Goal: Navigation & Orientation: Find specific page/section

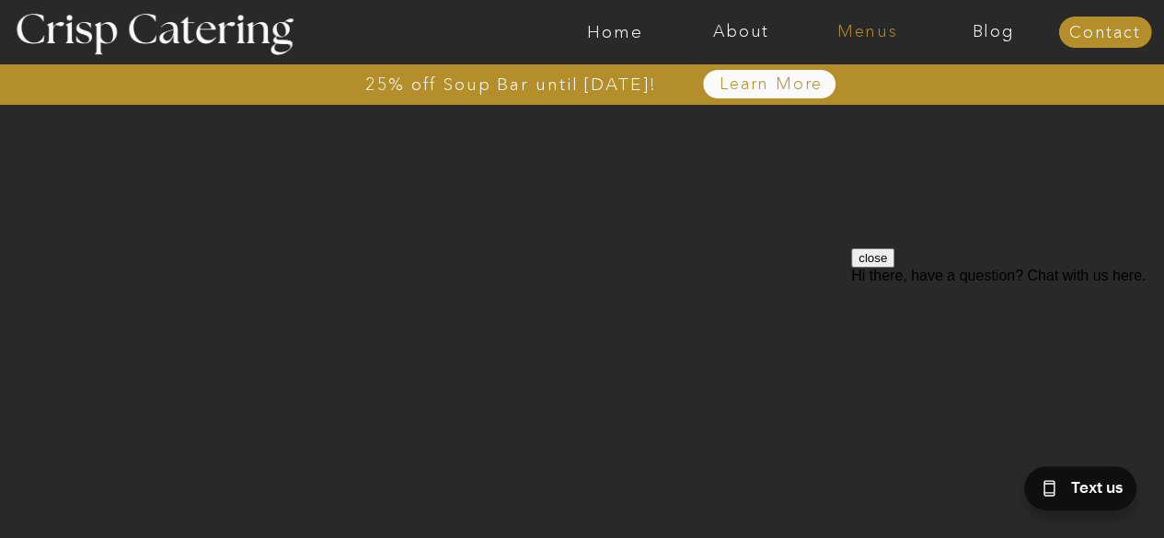
click at [867, 33] on nav "Menus" at bounding box center [868, 32] width 126 height 18
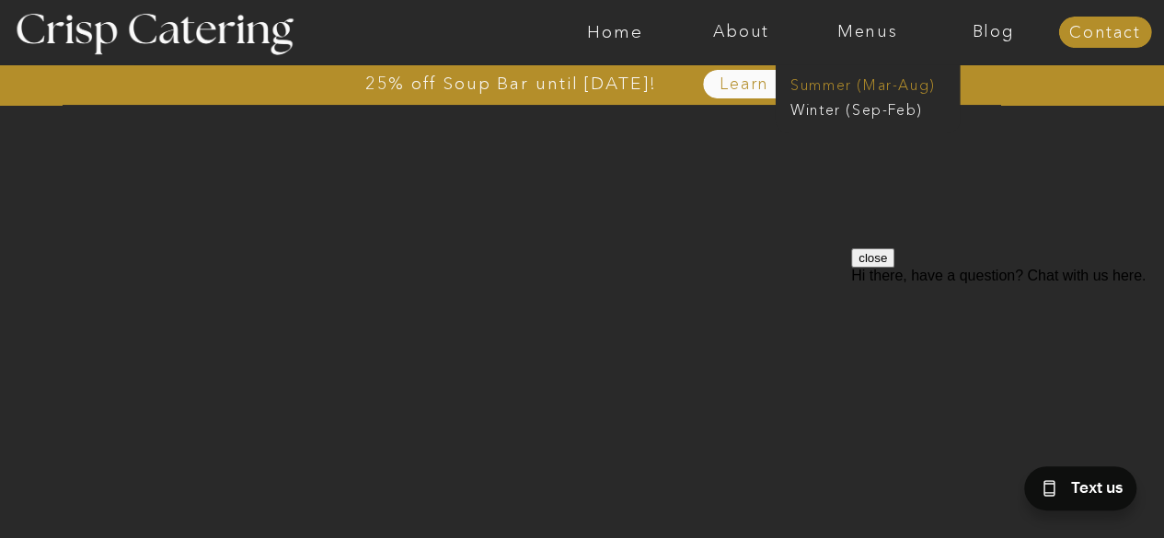
click at [863, 82] on nav "Summer (Mar-Aug)" at bounding box center [873, 83] width 165 height 17
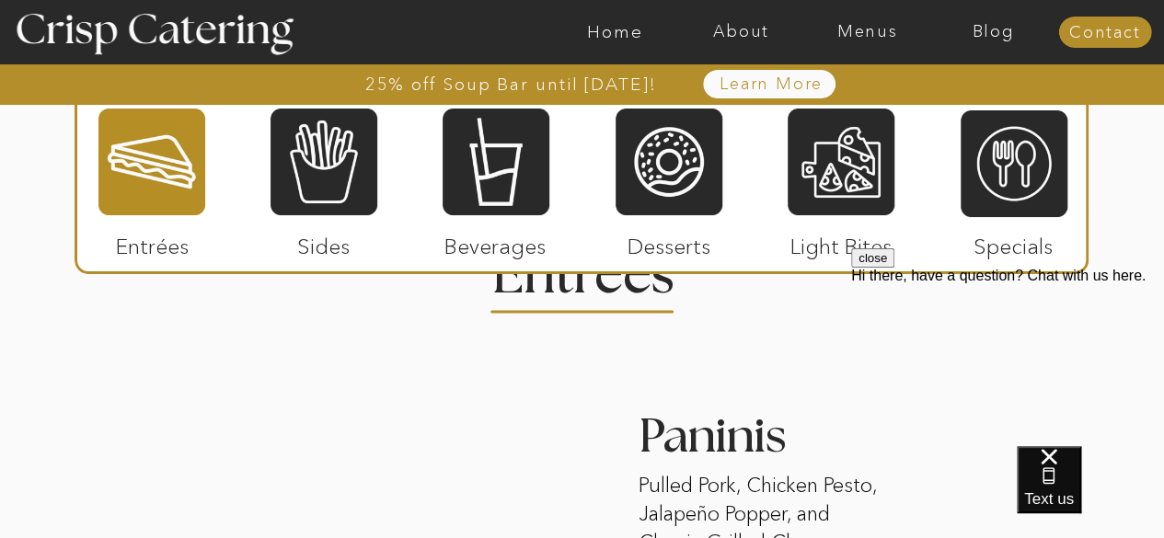
scroll to position [1756, 0]
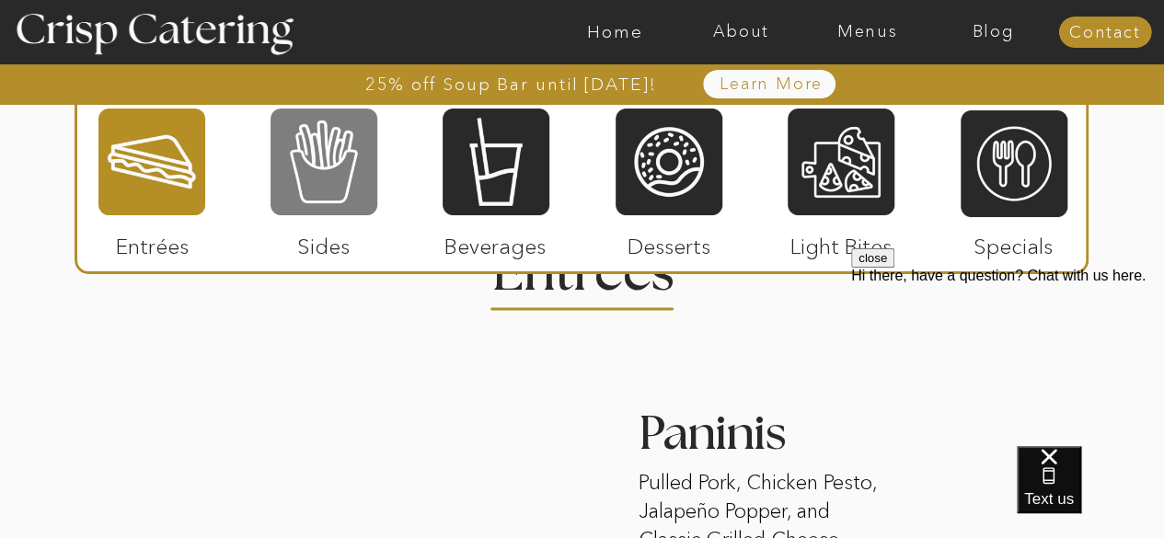
click at [353, 187] on div at bounding box center [324, 162] width 107 height 110
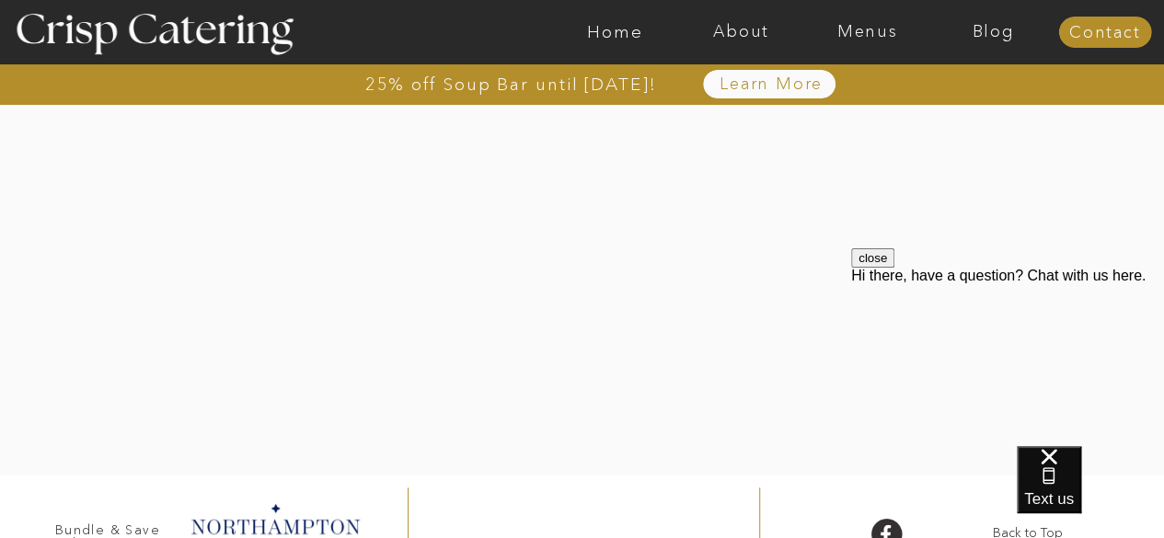
scroll to position [4087, 0]
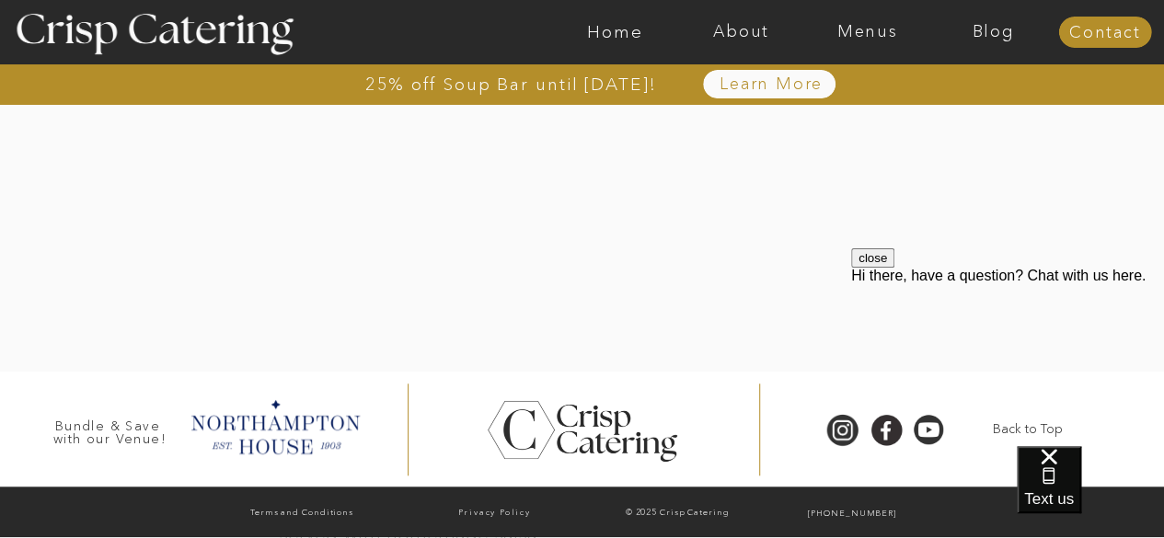
click at [895, 268] on button "close" at bounding box center [872, 258] width 43 height 19
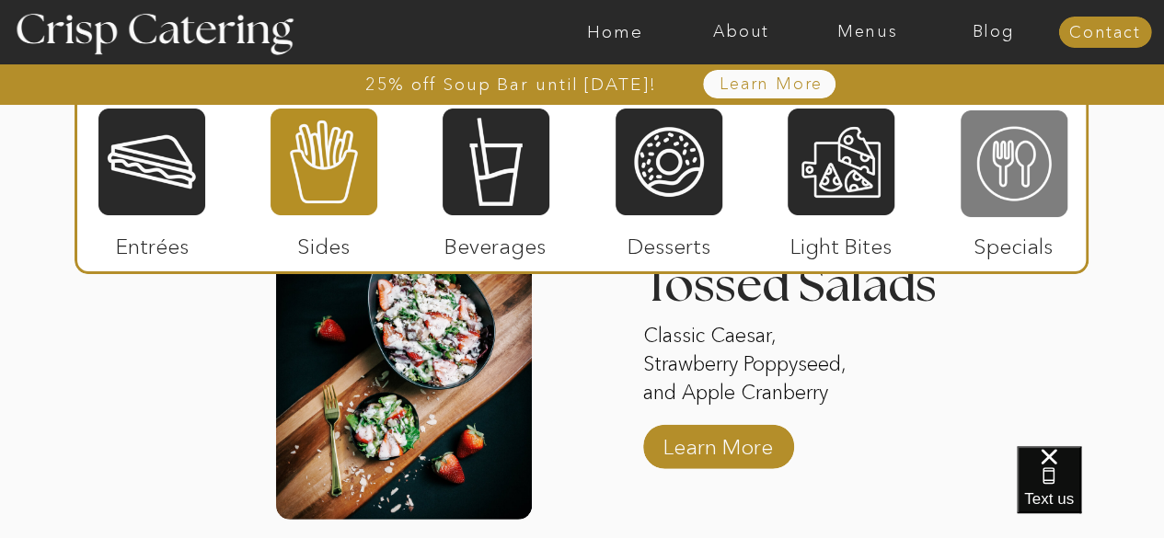
scroll to position [2271, 0]
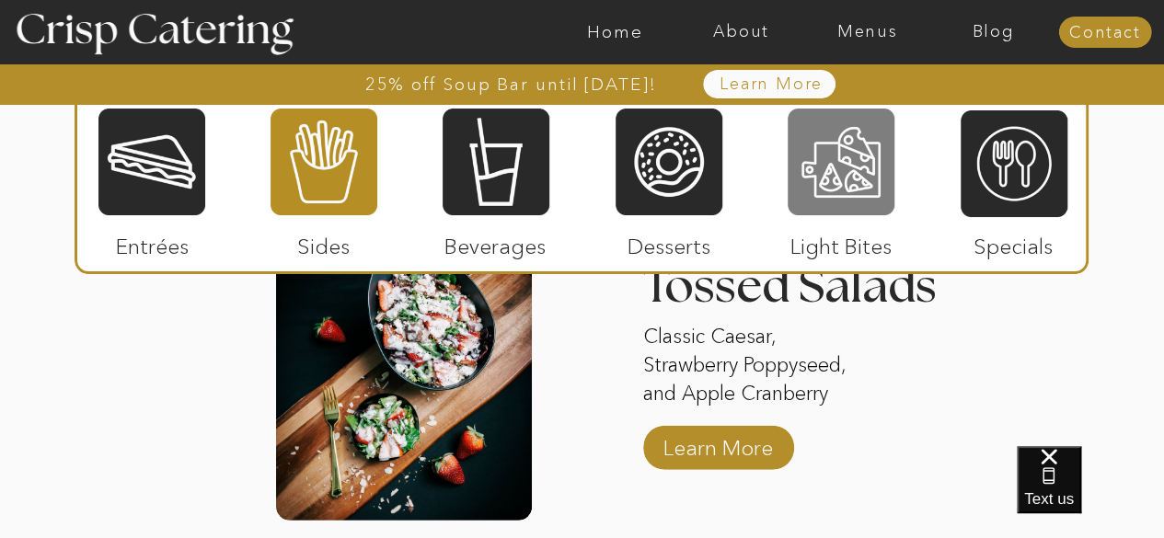
click at [862, 194] on div at bounding box center [841, 162] width 107 height 110
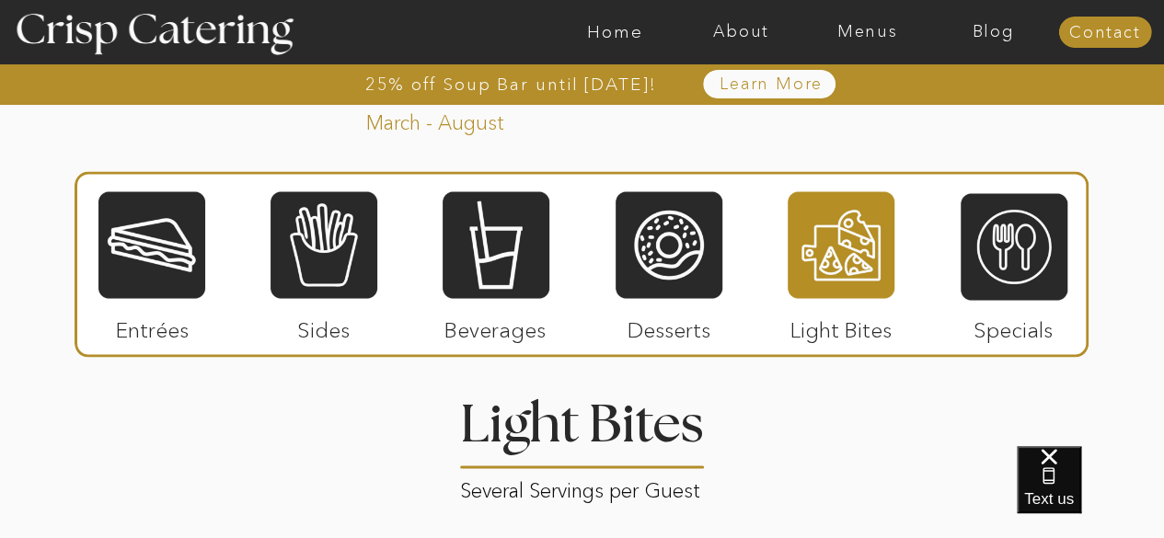
scroll to position [1624, 0]
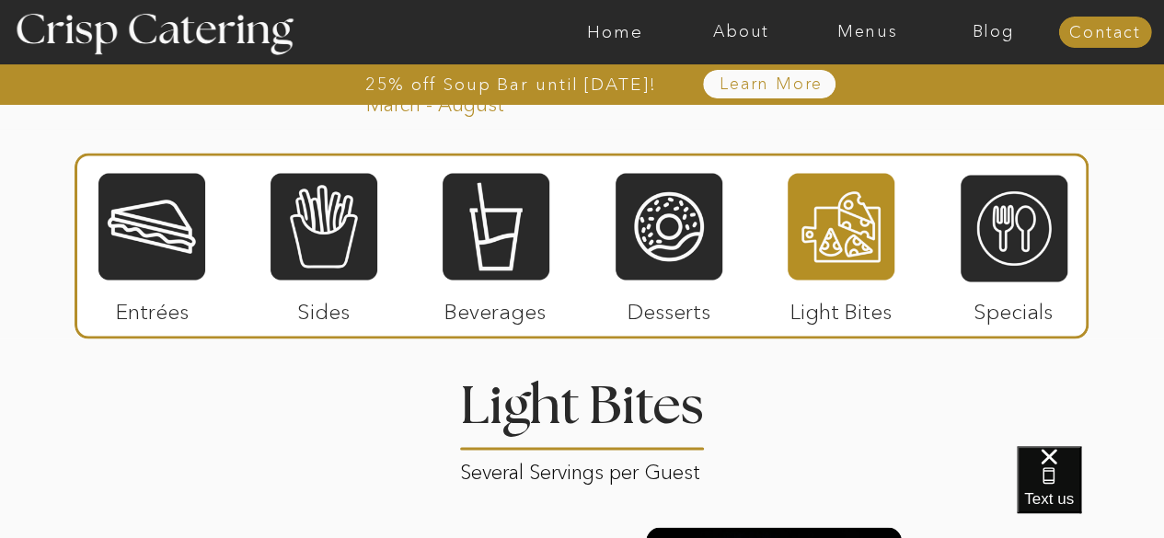
click at [853, 259] on div at bounding box center [841, 226] width 107 height 110
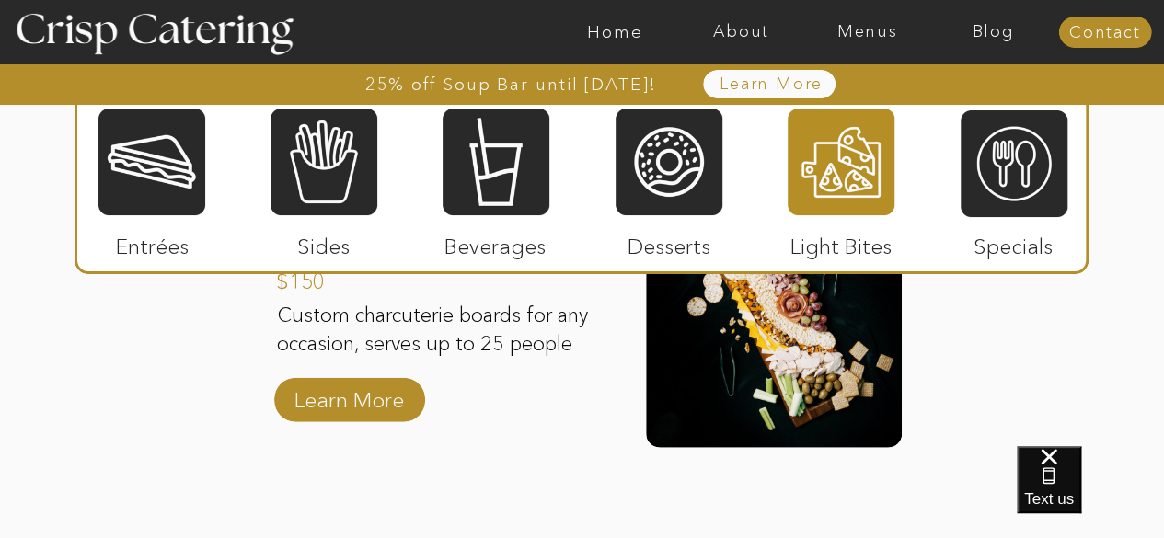
scroll to position [1965, 0]
